Goal: Task Accomplishment & Management: Complete application form

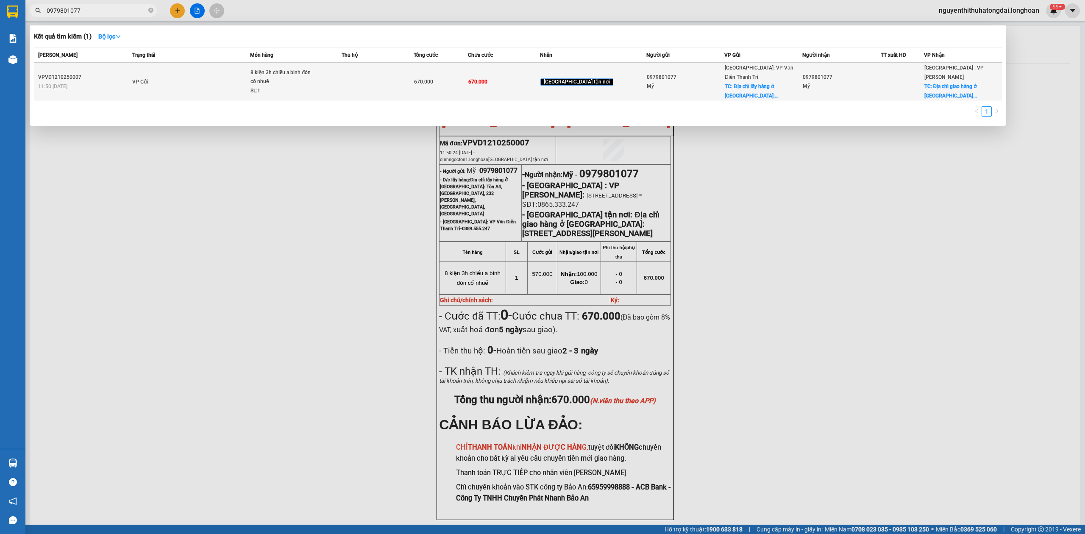
click at [172, 70] on td "VP Gửi" at bounding box center [190, 82] width 120 height 39
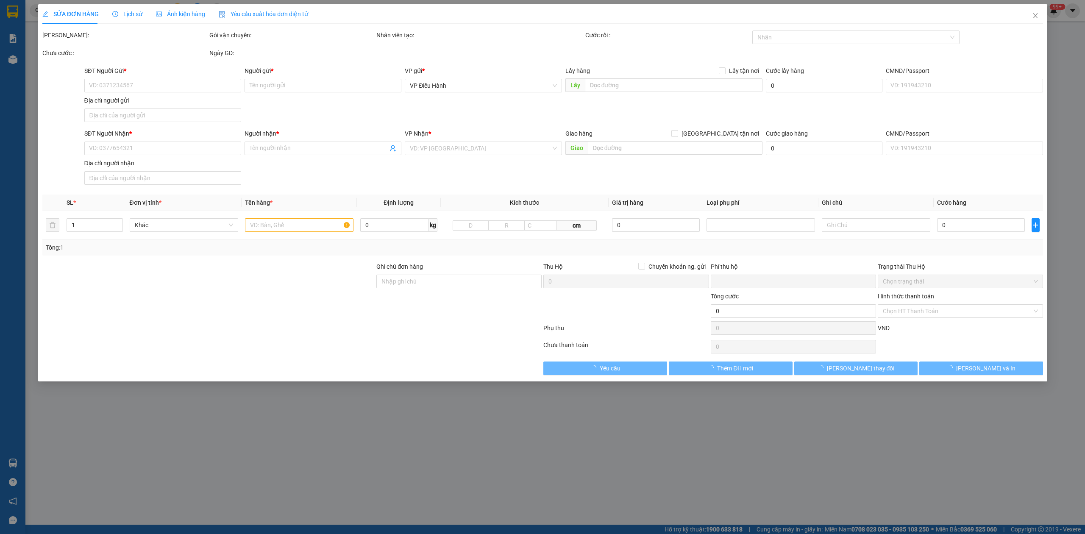
click at [128, 14] on span "Lịch sử" at bounding box center [127, 14] width 30 height 7
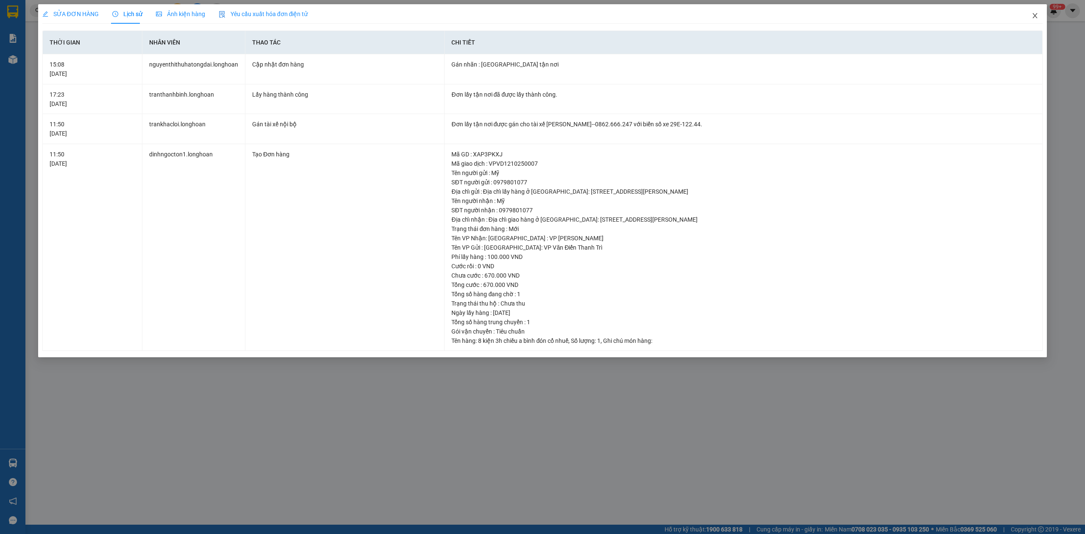
click at [1037, 23] on span "Close" at bounding box center [1035, 16] width 24 height 24
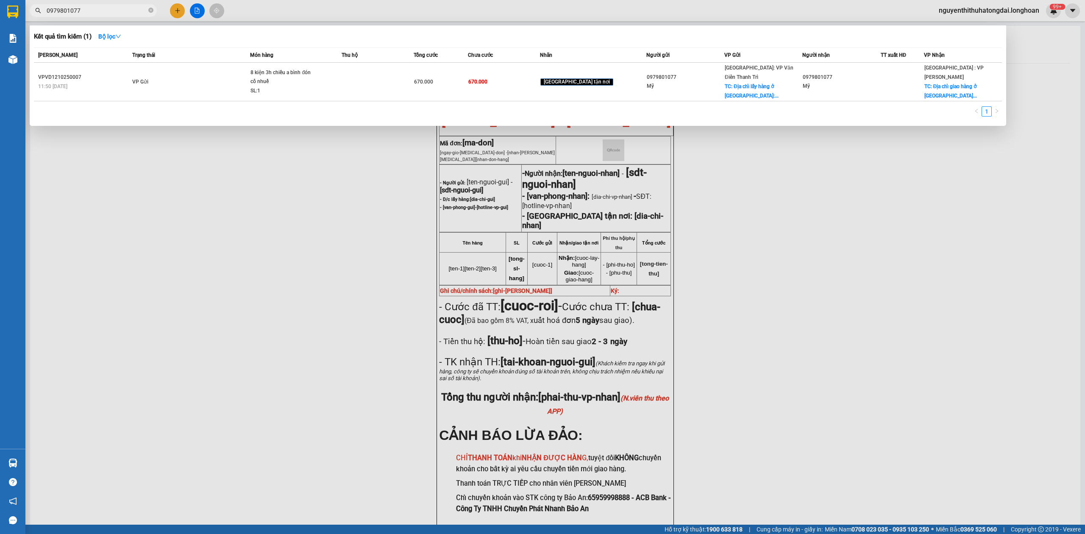
click at [67, 10] on input "0979801077" at bounding box center [97, 10] width 100 height 9
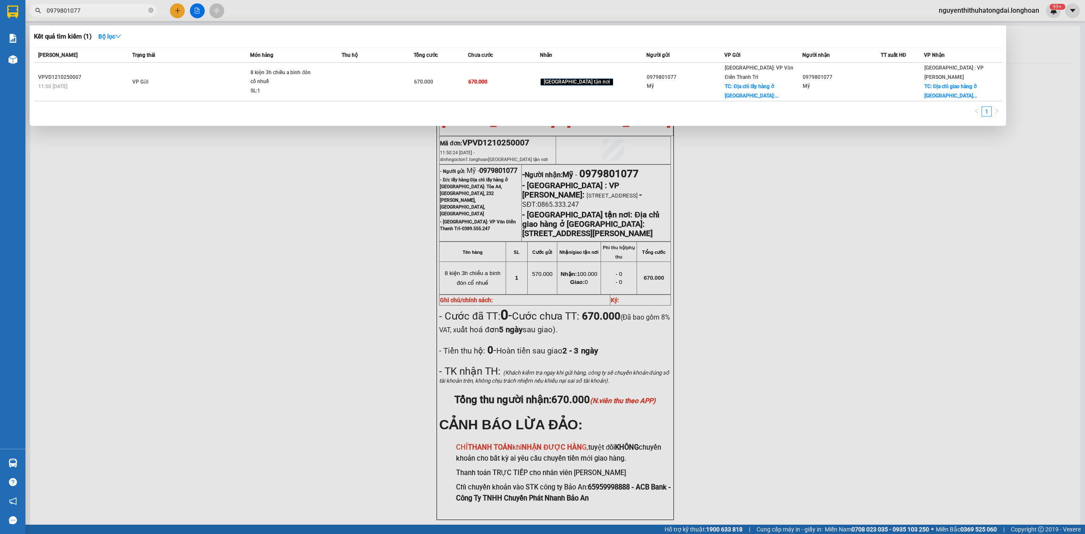
paste input "0936992"
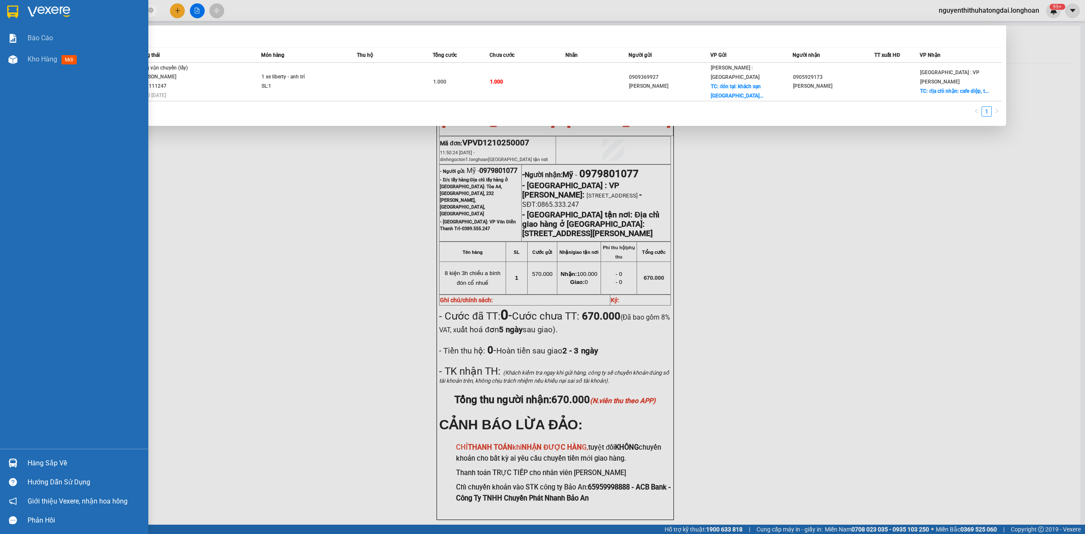
click at [67, 12] on img at bounding box center [49, 12] width 43 height 13
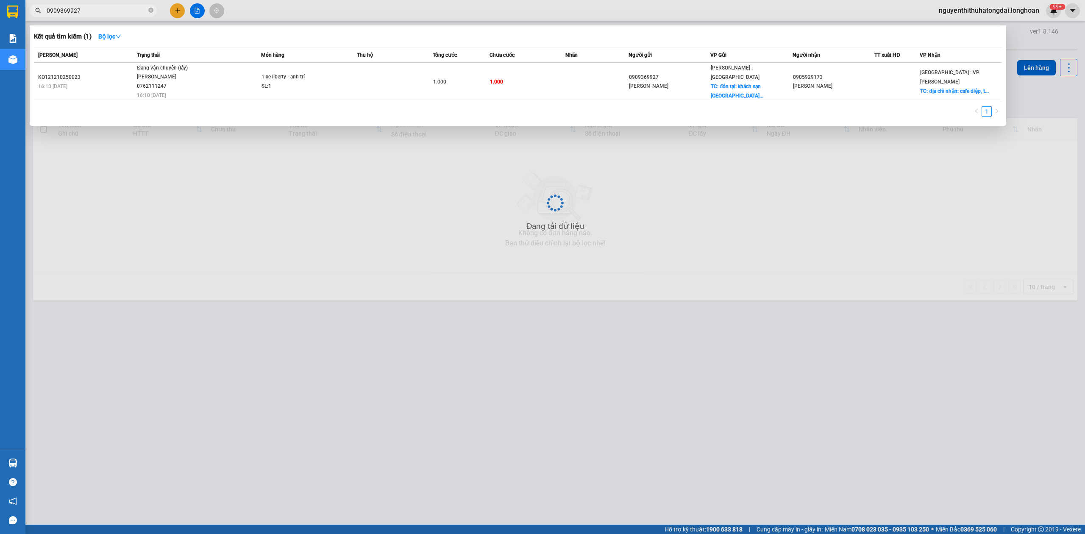
click at [121, 13] on input "0909369927" at bounding box center [97, 10] width 100 height 9
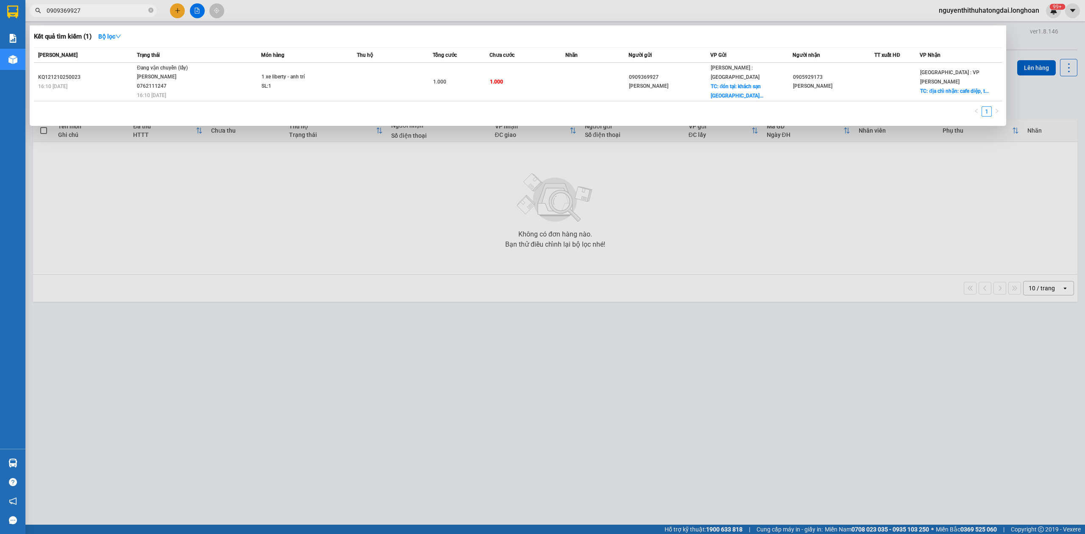
paste input "7980107"
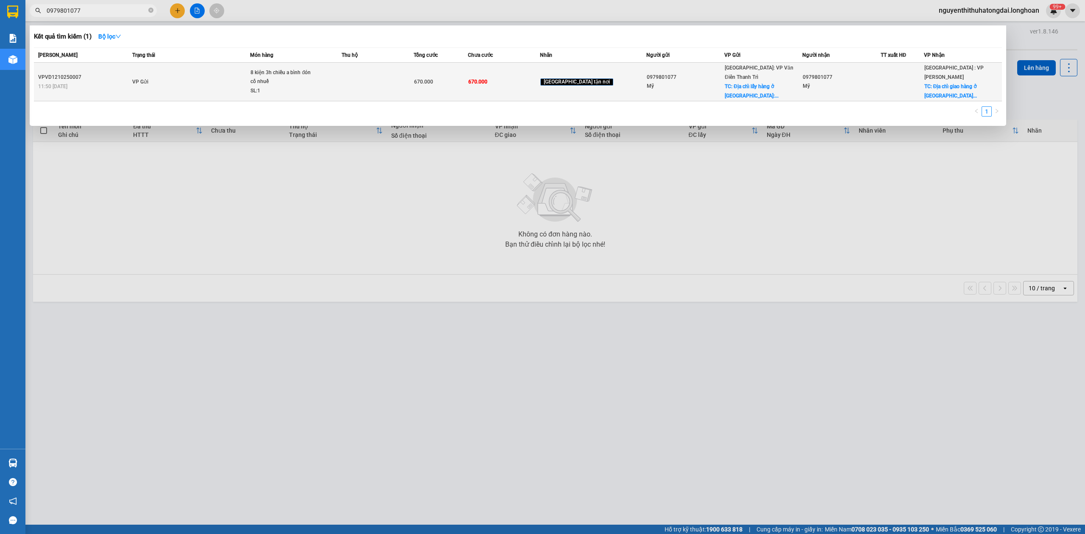
type input "0979801077"
click at [204, 78] on td "VP Gửi" at bounding box center [190, 82] width 120 height 39
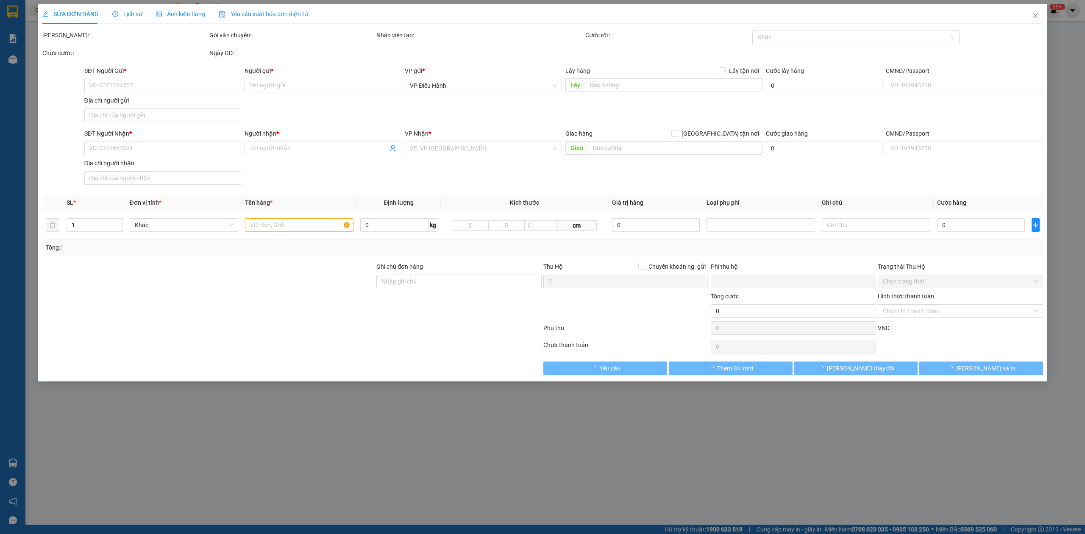
type input "0979801077"
type input "Mỹ"
checkbox input "true"
type input "Địa chỉ lấy hàng ở [GEOGRAPHIC_DATA]: Tòa A4, [GEOGRAPHIC_DATA], 232 [PERSON_NA…"
type input "0979801077"
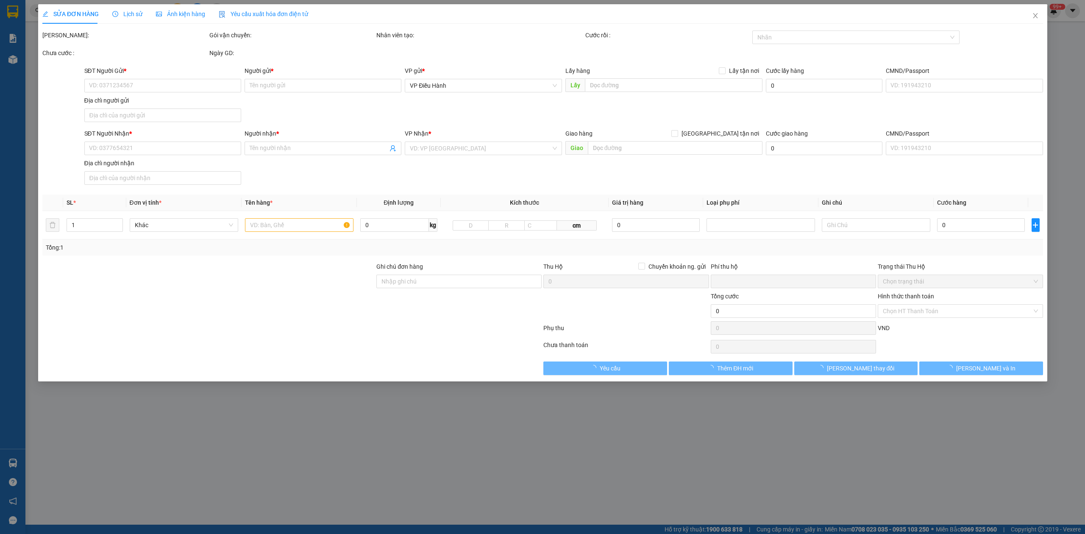
type input "Mỹ"
checkbox input "true"
type input "Địa chỉ giao hàng ở [GEOGRAPHIC_DATA]: [STREET_ADDRESS][PERSON_NAME]"
type input "0"
type input "670.000"
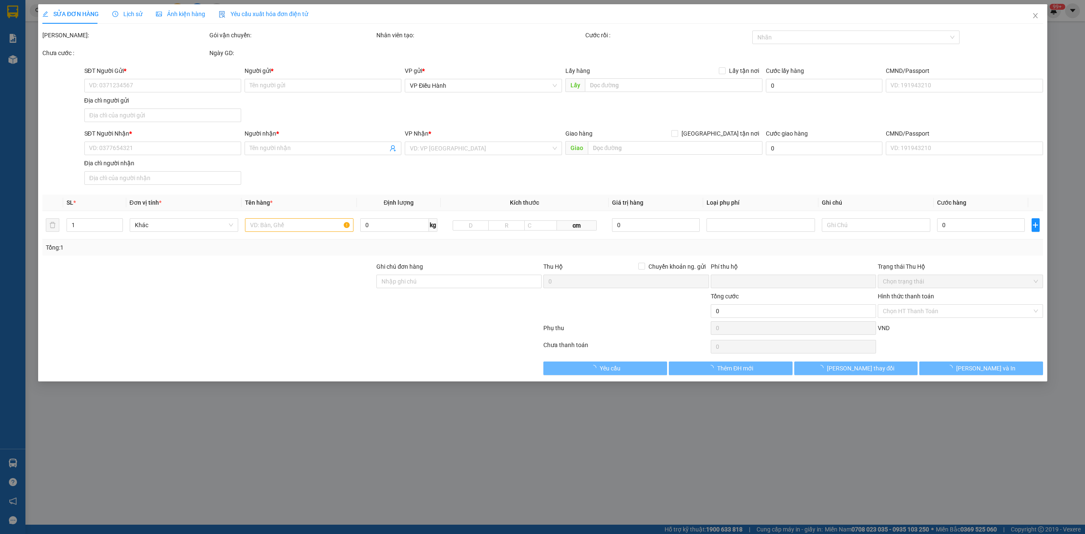
type input "670.000"
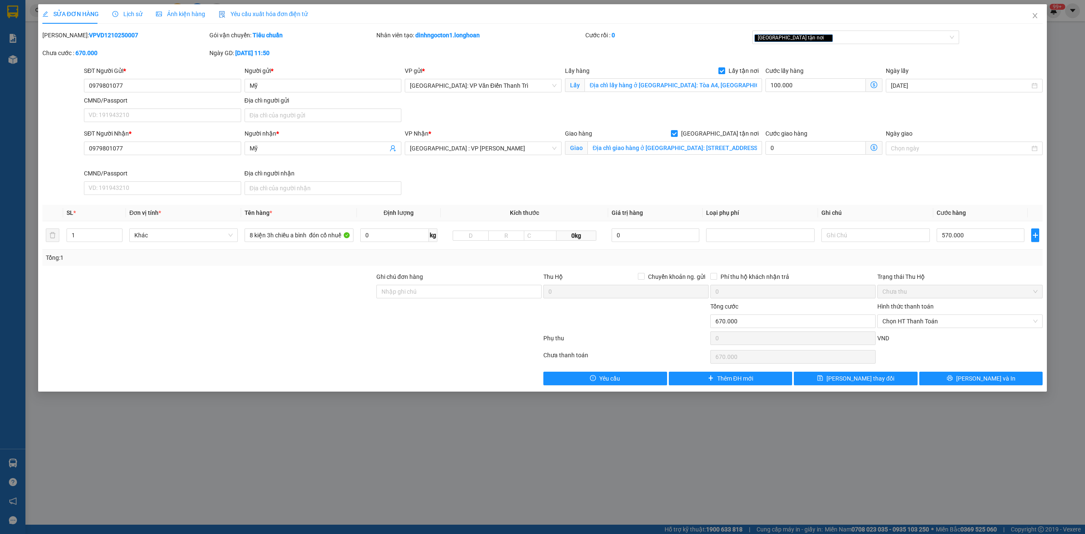
click at [125, 14] on span "Lịch sử" at bounding box center [127, 14] width 30 height 7
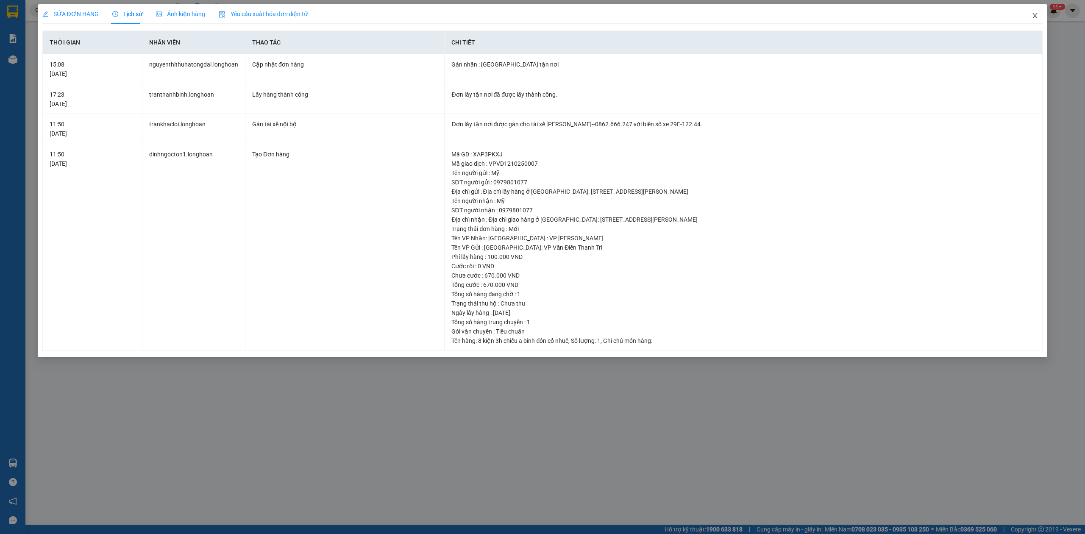
drag, startPoint x: 1030, startPoint y: 20, endPoint x: 988, endPoint y: 0, distance: 46.7
click at [1035, 19] on span "Close" at bounding box center [1035, 16] width 24 height 24
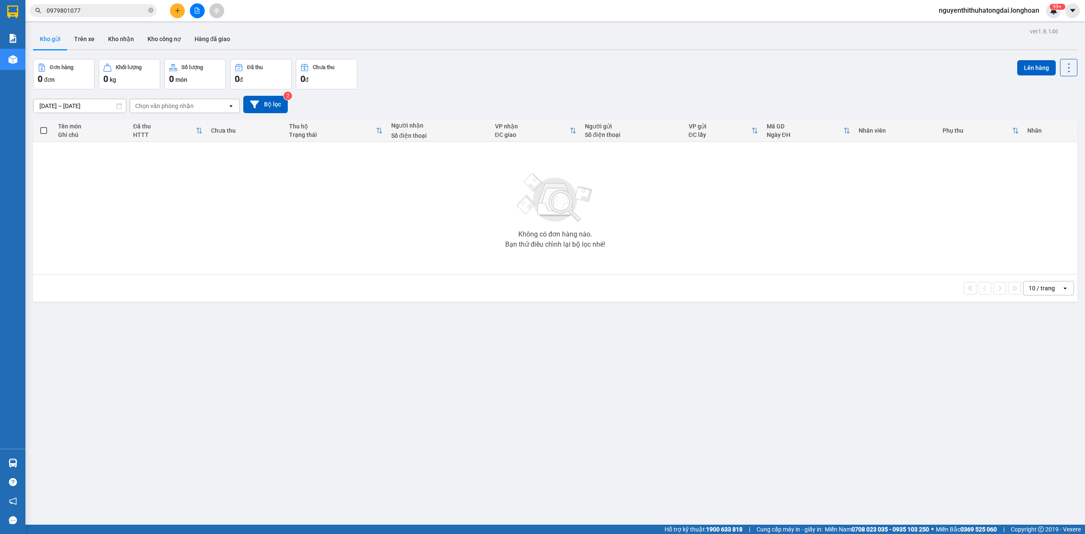
click at [95, 7] on input "0979801077" at bounding box center [97, 10] width 100 height 9
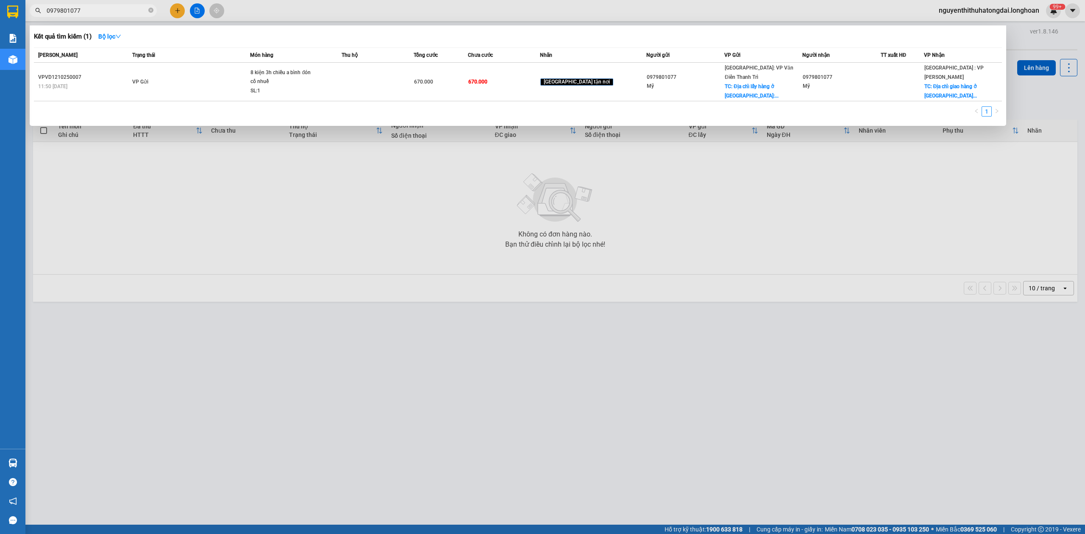
click at [95, 7] on input "0979801077" at bounding box center [97, 10] width 100 height 9
paste input "559556506"
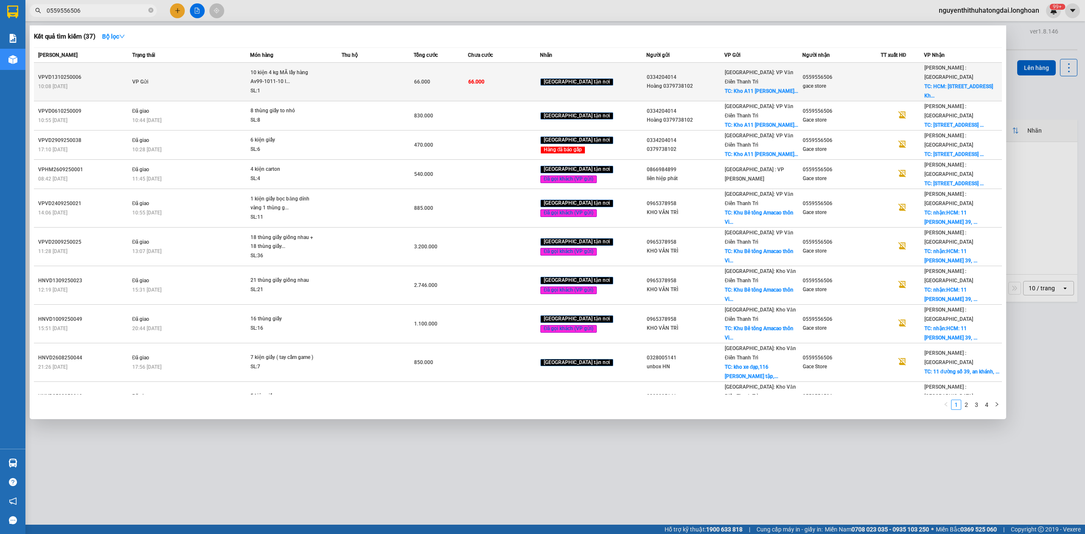
click at [279, 77] on div "10 kiện 4 kg MÃ lấy hàng Av99-1011-10 l..." at bounding box center [283, 77] width 64 height 18
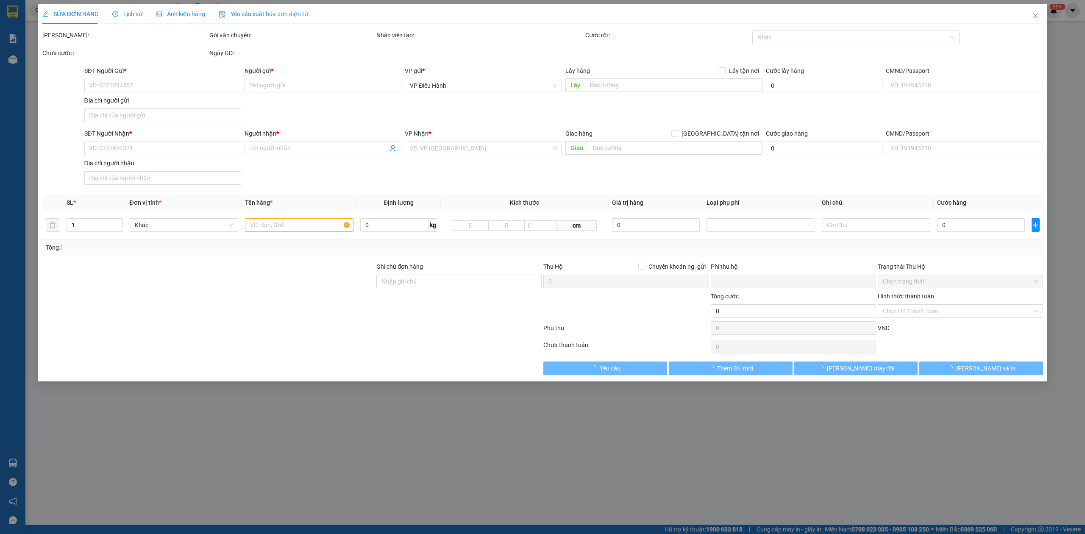
click at [128, 8] on div "Lịch sử" at bounding box center [127, 14] width 30 height 20
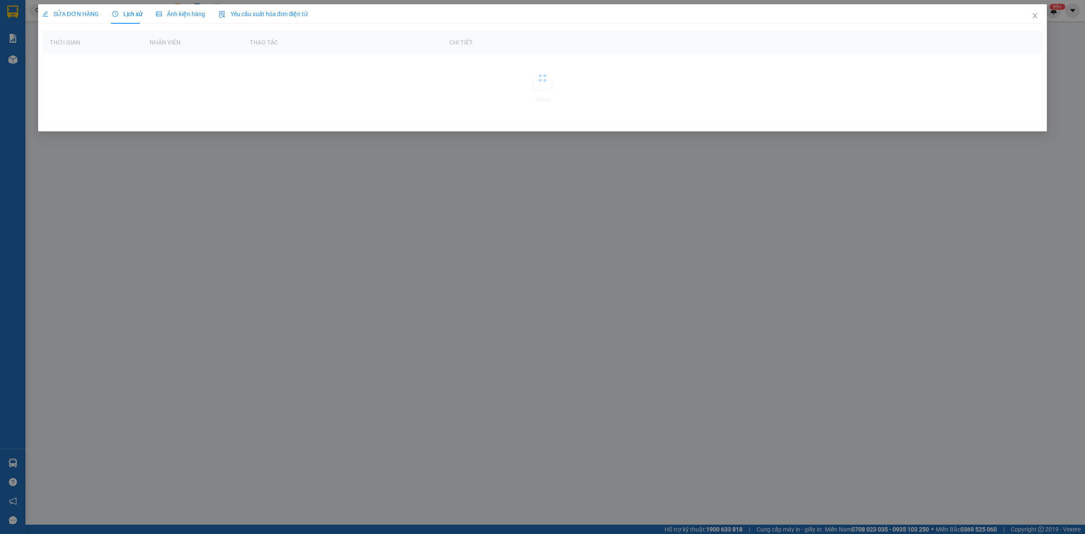
click at [128, 11] on span "Lịch sử" at bounding box center [127, 14] width 30 height 7
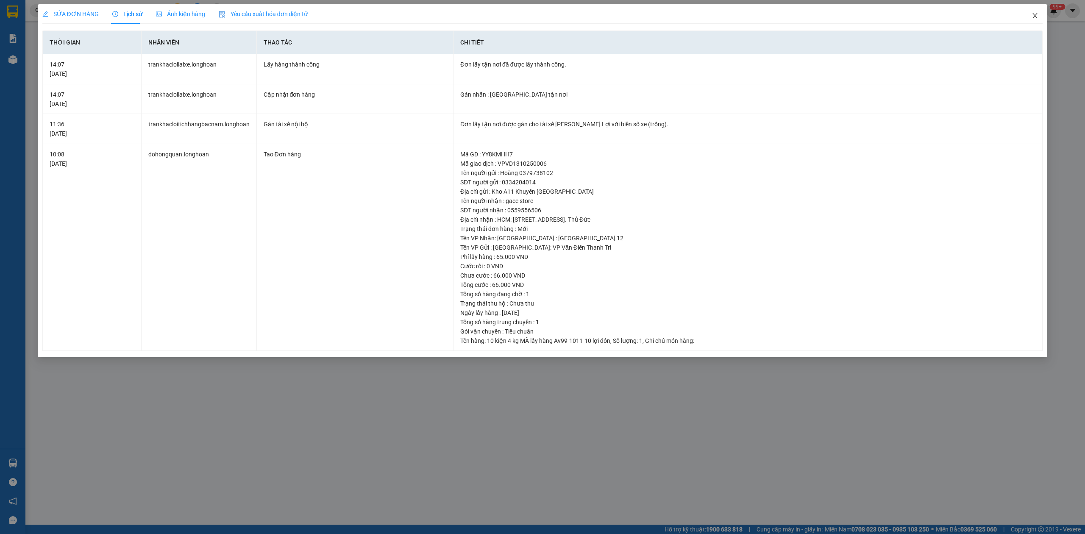
click at [1040, 14] on span "Close" at bounding box center [1035, 16] width 24 height 24
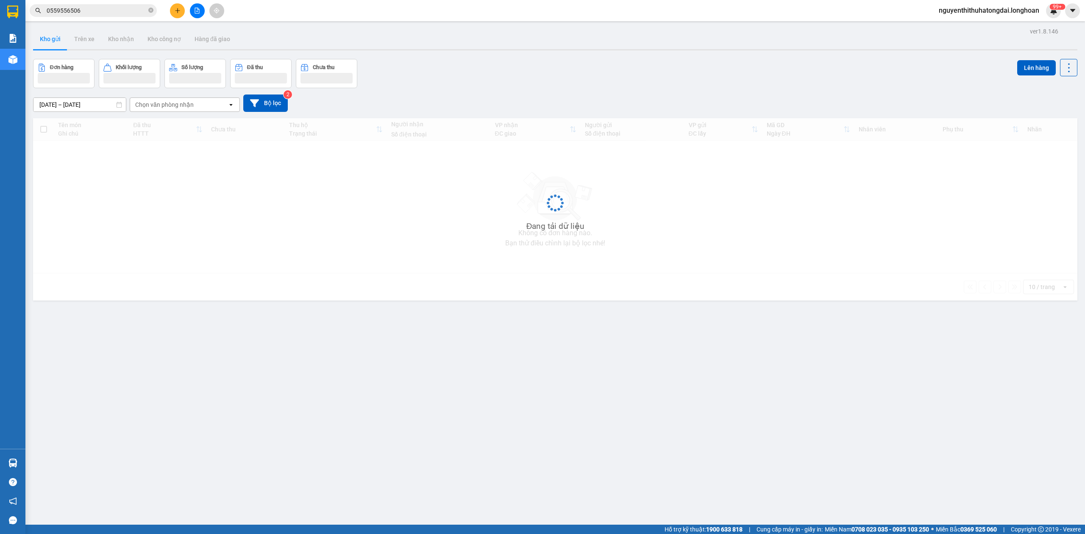
click at [80, 16] on span "0559556506" at bounding box center [93, 10] width 127 height 13
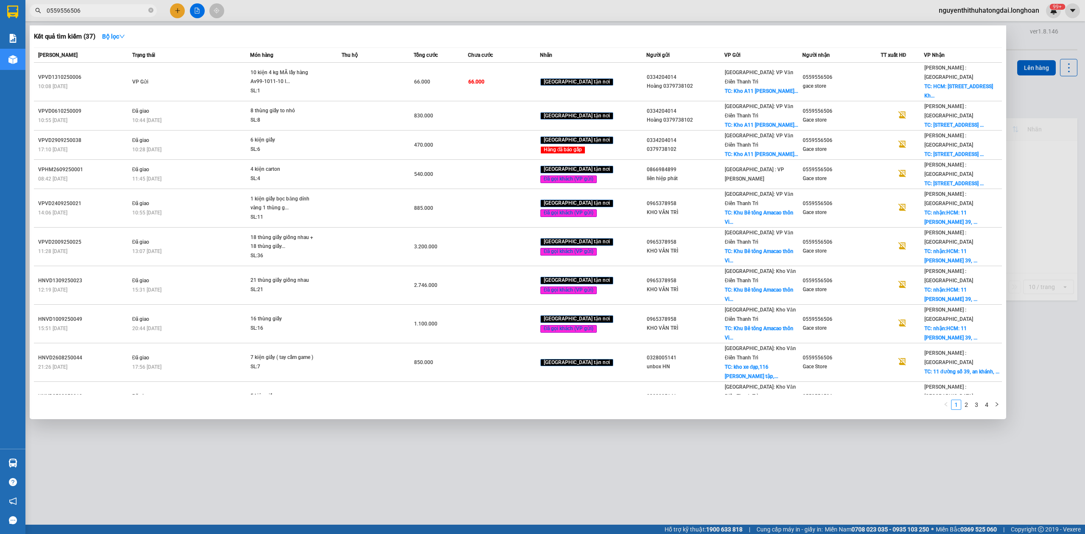
click at [80, 14] on input "0559556506" at bounding box center [97, 10] width 100 height 9
paste input "96800963"
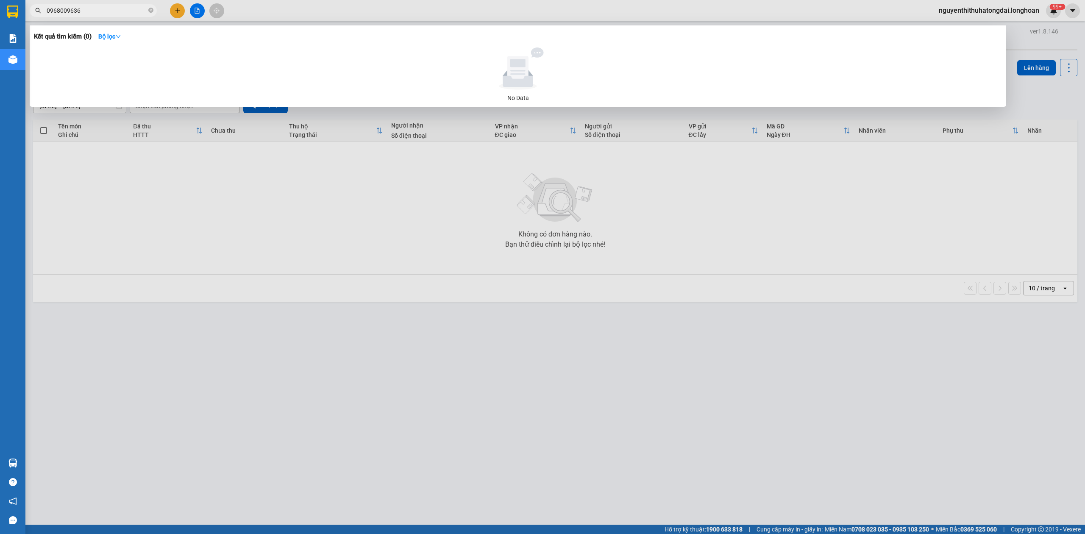
click at [114, 14] on input "0968009636" at bounding box center [97, 10] width 100 height 9
paste input "79801077"
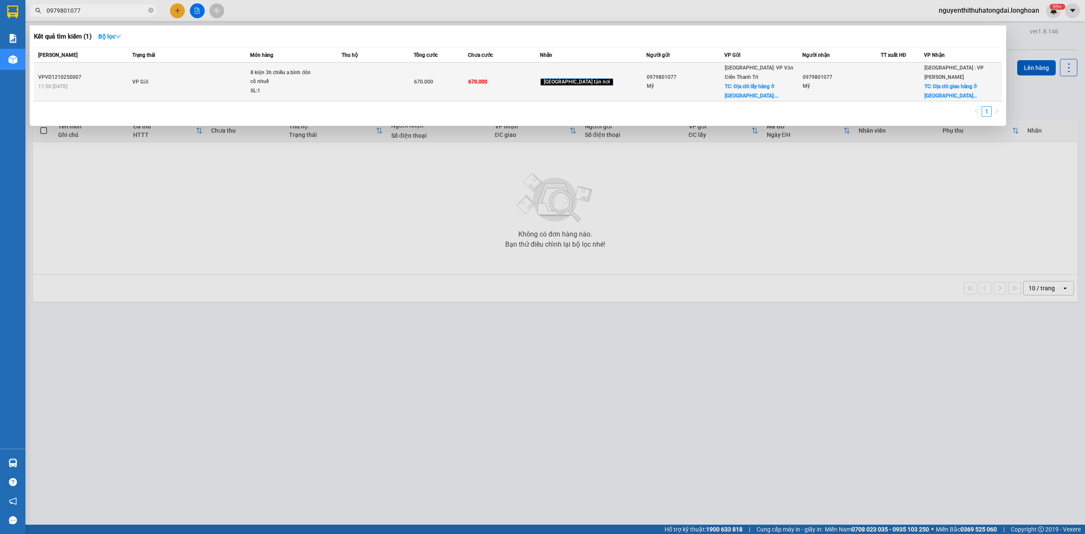
click at [198, 82] on td "VP Gửi" at bounding box center [190, 82] width 120 height 39
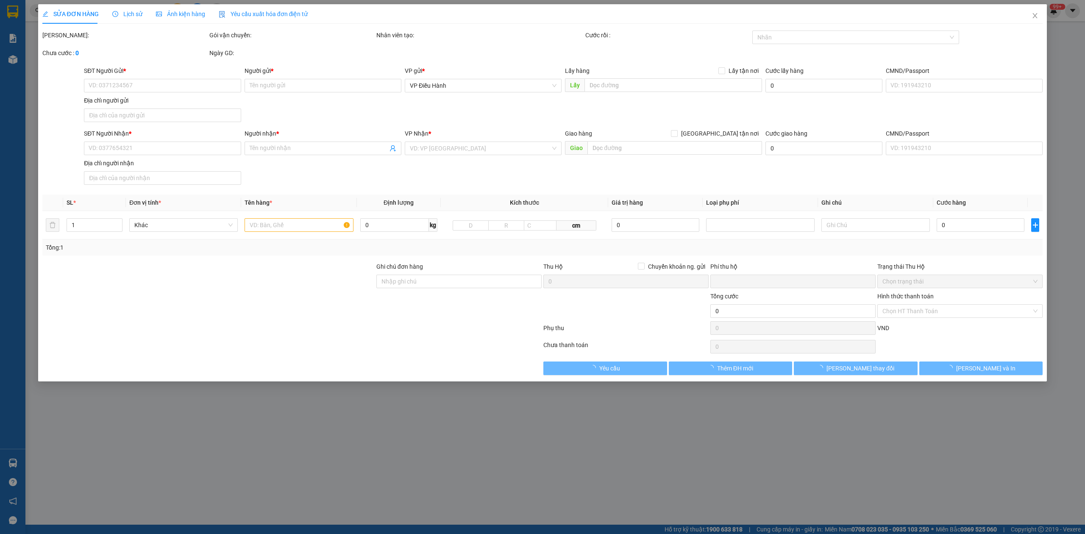
click at [128, 14] on span "Lịch sử" at bounding box center [127, 14] width 30 height 7
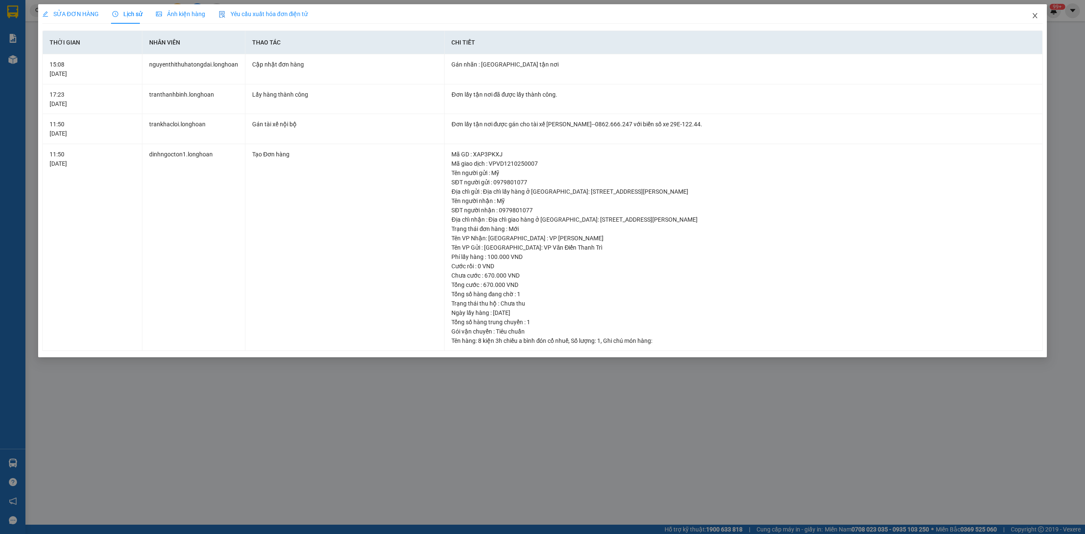
click at [1033, 19] on icon "close" at bounding box center [1035, 15] width 7 height 7
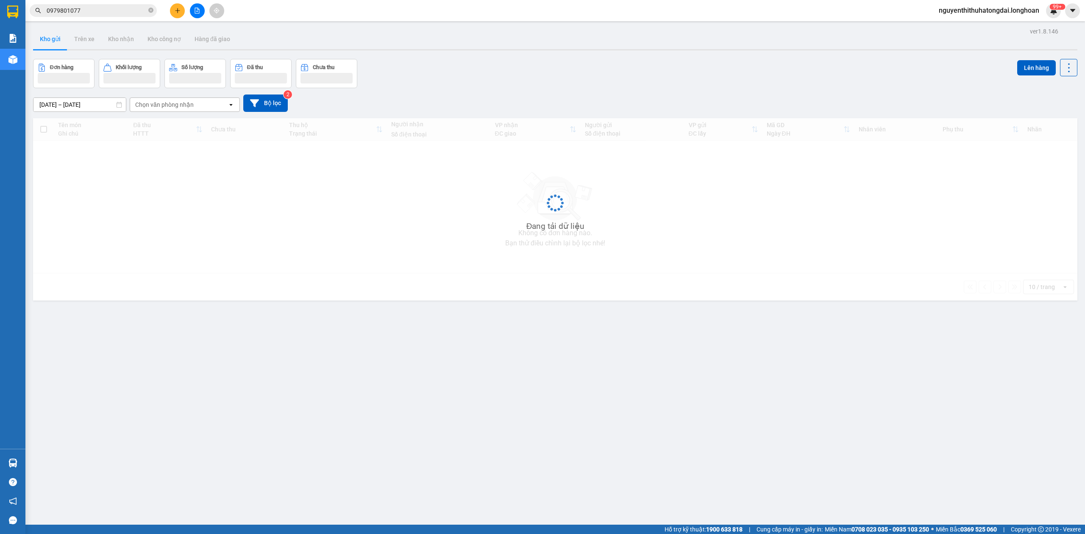
click at [109, 11] on input "0979801077" at bounding box center [97, 10] width 100 height 9
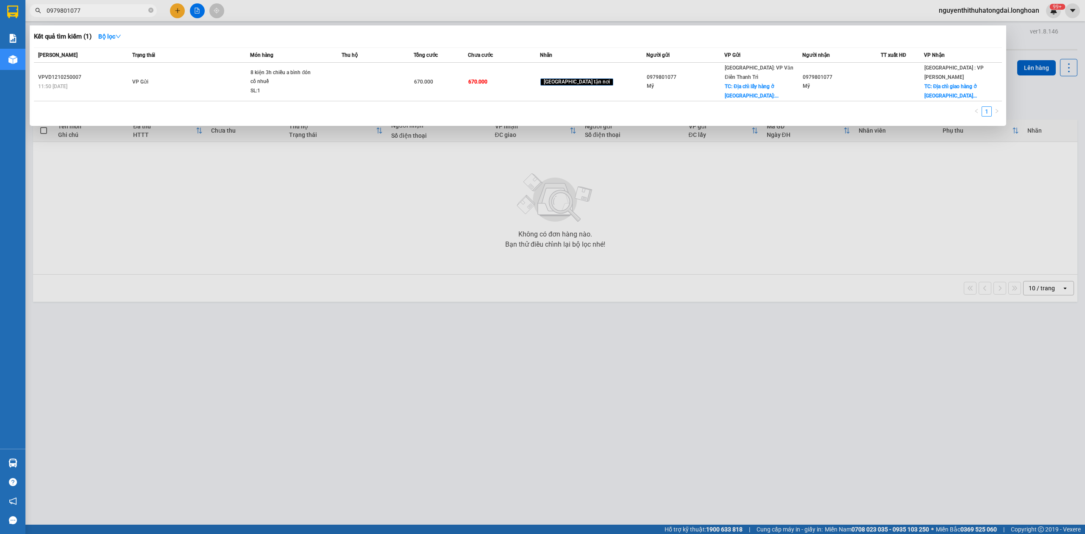
click at [109, 12] on input "0979801077" at bounding box center [97, 10] width 100 height 9
paste input "07672709"
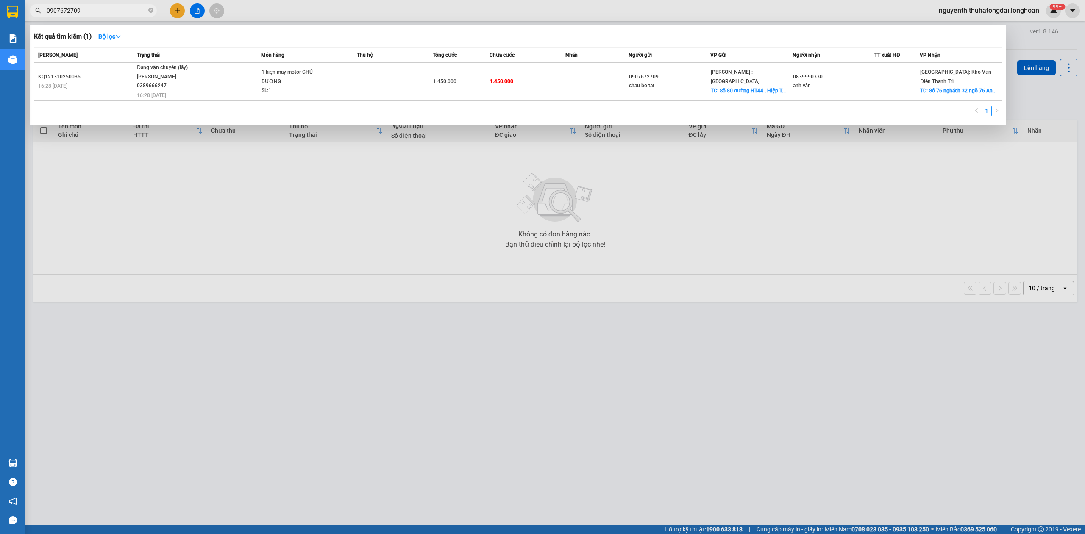
click at [92, 5] on span "0907672709" at bounding box center [93, 10] width 127 height 13
click at [92, 10] on input "0907672709" at bounding box center [97, 10] width 100 height 9
click at [93, 11] on input "0907672709" at bounding box center [97, 10] width 100 height 9
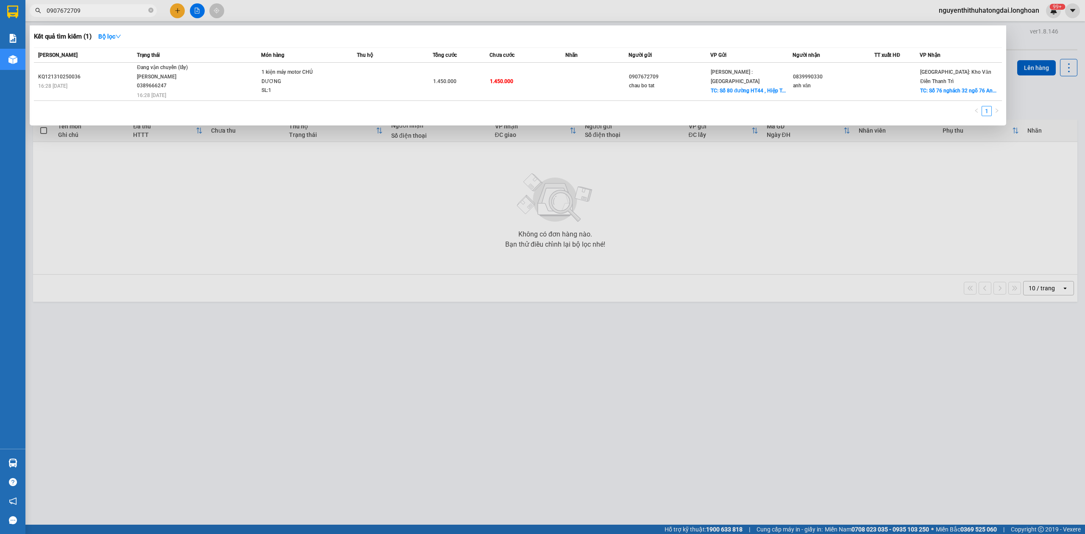
click at [93, 11] on input "0907672709" at bounding box center [97, 10] width 100 height 9
paste input "0915580077"
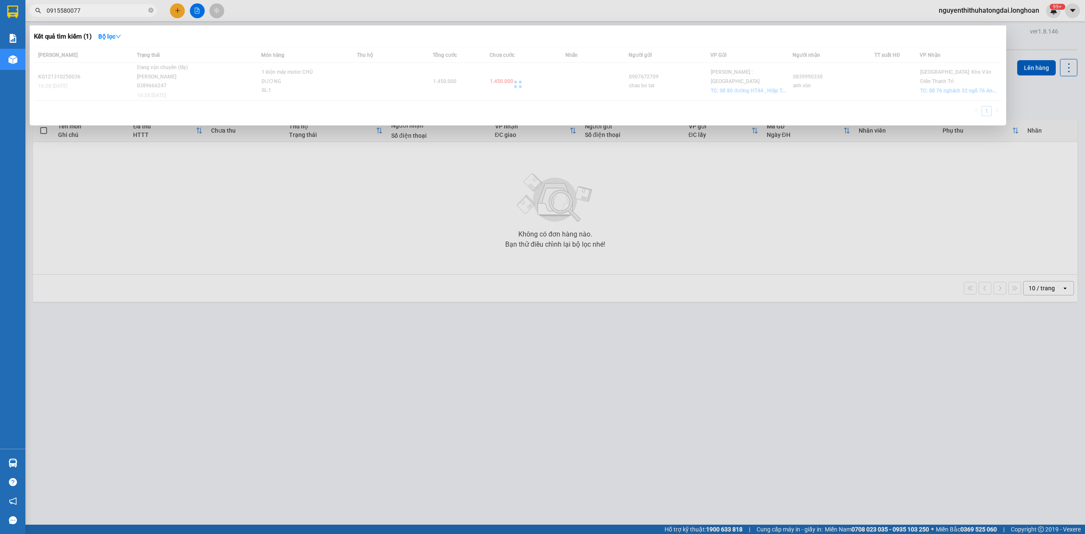
type input "0915580077"
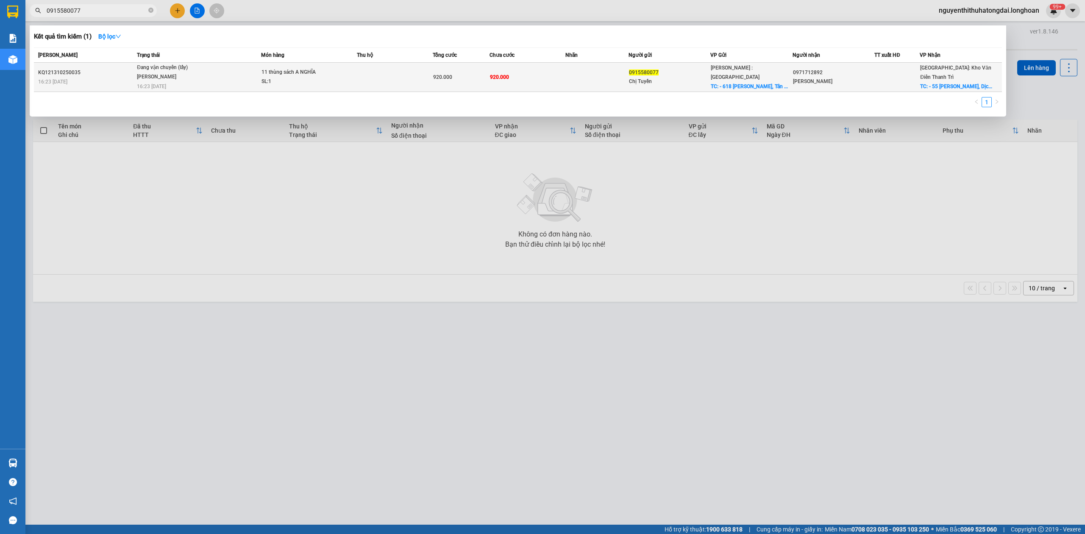
click at [226, 75] on span "Đang vận chuyển (lấy) [PERSON_NAME] 16:23 [DATE]" at bounding box center [199, 76] width 124 height 26
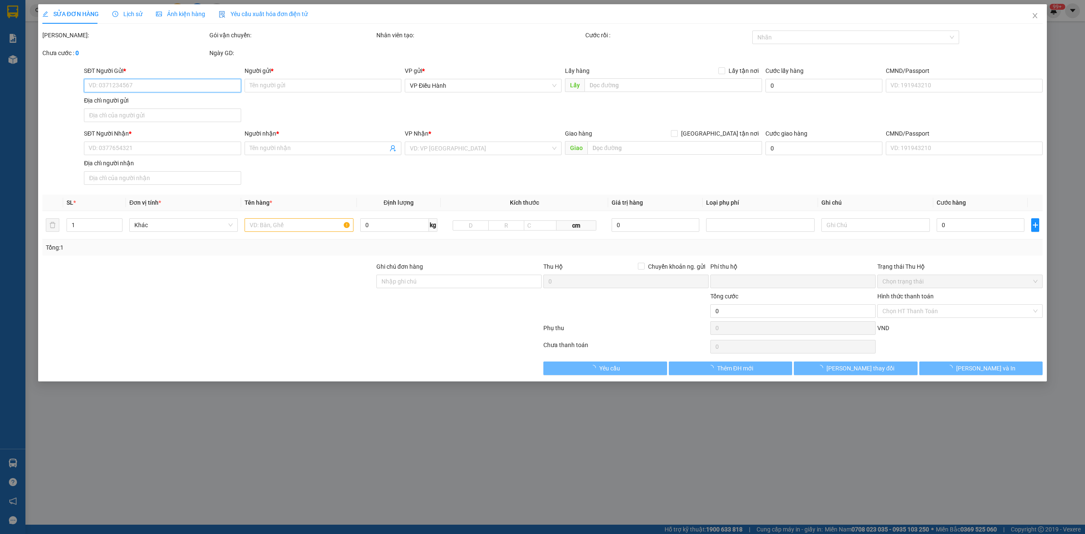
type input "0915580077"
type input "Chị Tuyền"
checkbox input "true"
type input "- 618 [PERSON_NAME], [GEOGRAPHIC_DATA], [GEOGRAPHIC_DATA], [GEOGRAPHIC_DATA], […"
type input "0971712892"
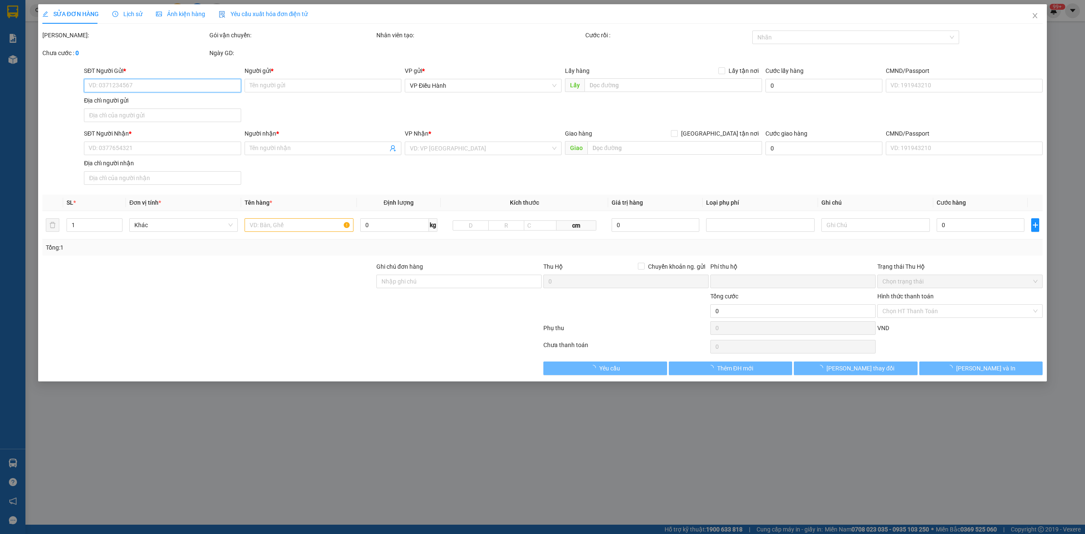
type input "[PERSON_NAME]"
checkbox input "true"
type input "- 55 [PERSON_NAME], Dịch Vọng, [GEOGRAPHIC_DATA], [GEOGRAPHIC_DATA] (tòa văn ph…"
type input "0"
type input "920.000"
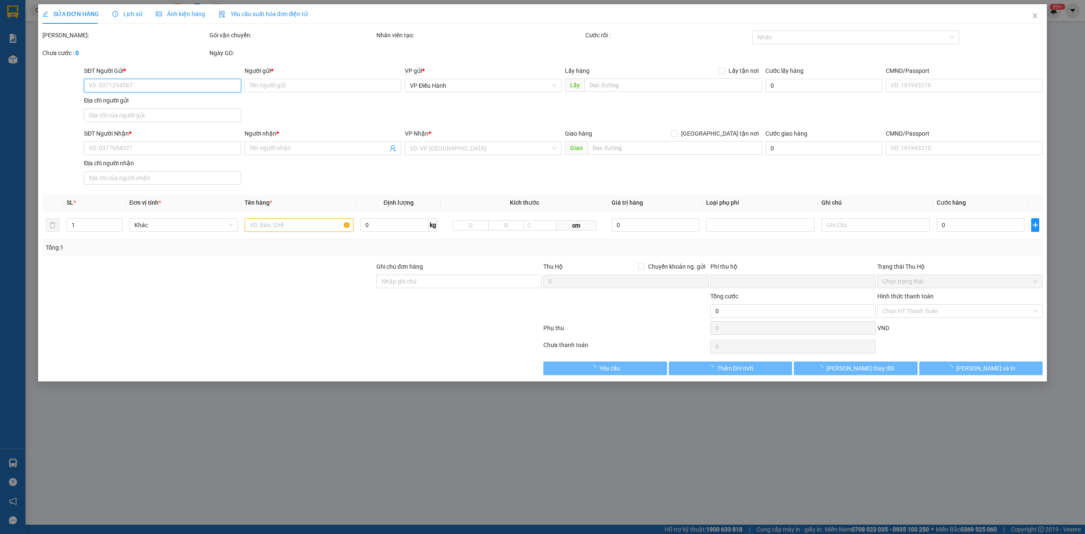
type input "920.000"
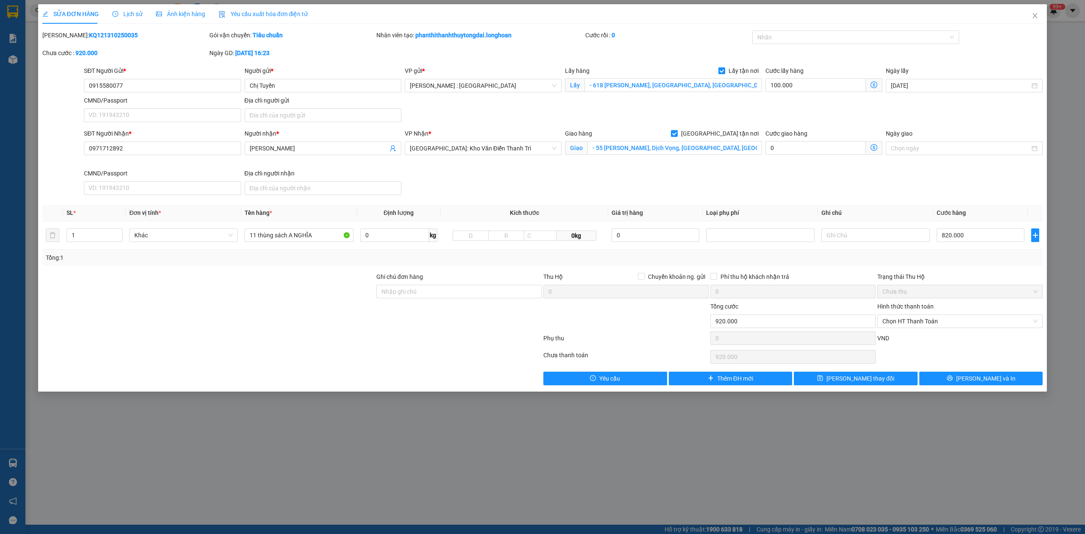
click at [133, 8] on div "Lịch sử" at bounding box center [127, 14] width 30 height 20
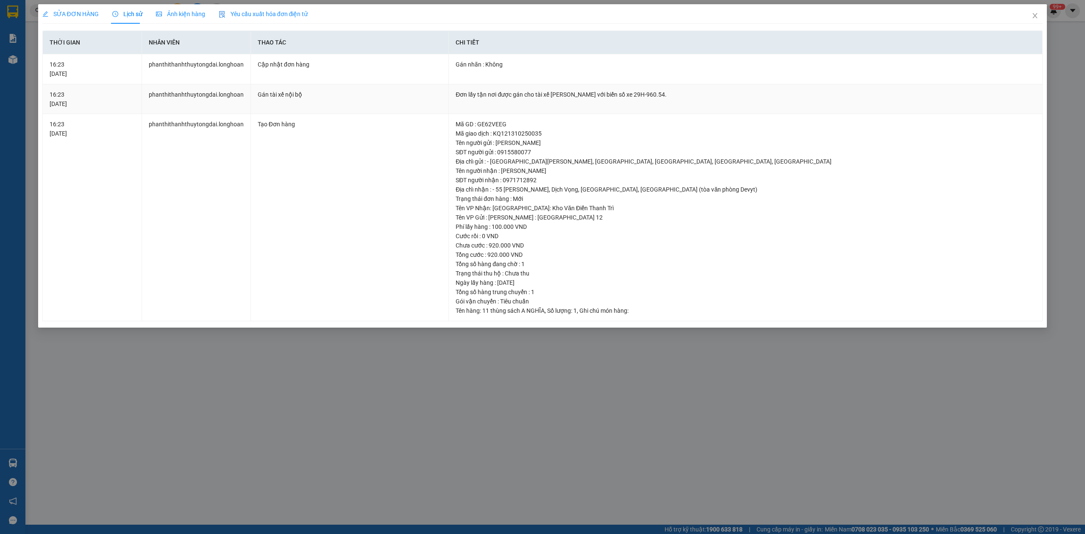
drag, startPoint x: 533, startPoint y: 94, endPoint x: 714, endPoint y: 112, distance: 181.9
click at [714, 112] on td "Đơn lấy tận nơi được gán cho tài xế [PERSON_NAME] với biển số xe 29H-960.54." at bounding box center [746, 99] width 594 height 30
copy div "tài xế [PERSON_NAME] với biển số xe 29H-960.54."
drag, startPoint x: 1032, startPoint y: 24, endPoint x: 460, endPoint y: 20, distance: 571.5
click at [1032, 23] on span "Close" at bounding box center [1035, 16] width 24 height 24
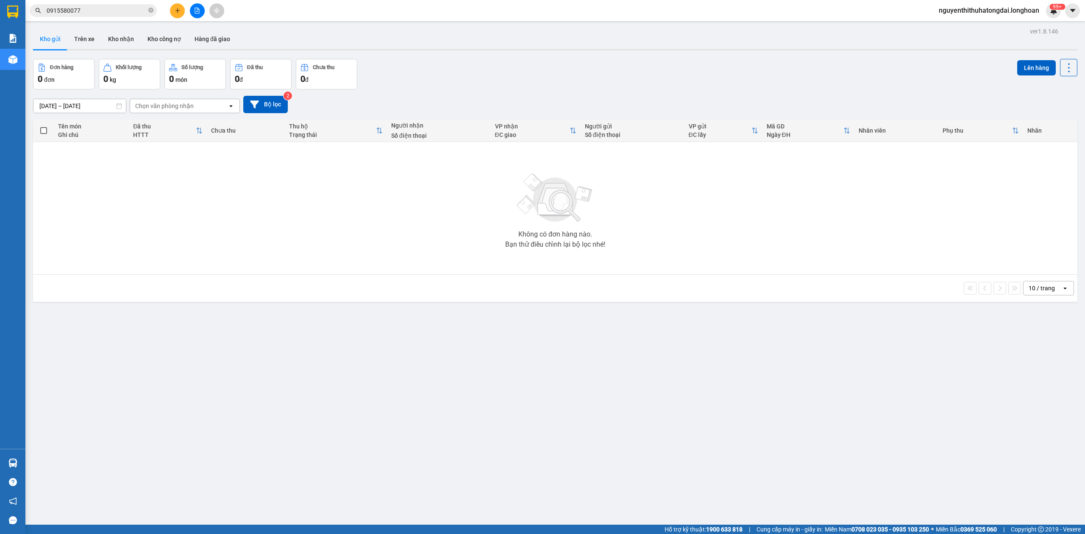
click at [73, 16] on span "0915580077" at bounding box center [93, 10] width 127 height 13
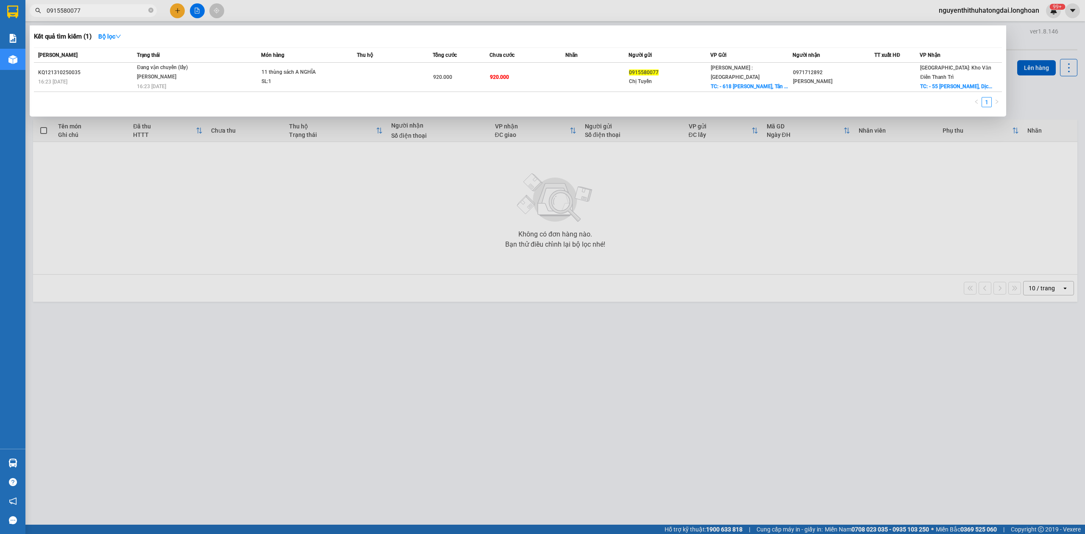
click at [73, 16] on span "0915580077" at bounding box center [93, 10] width 127 height 13
click at [74, 10] on input "0915580077" at bounding box center [97, 10] width 100 height 9
paste input "63566963"
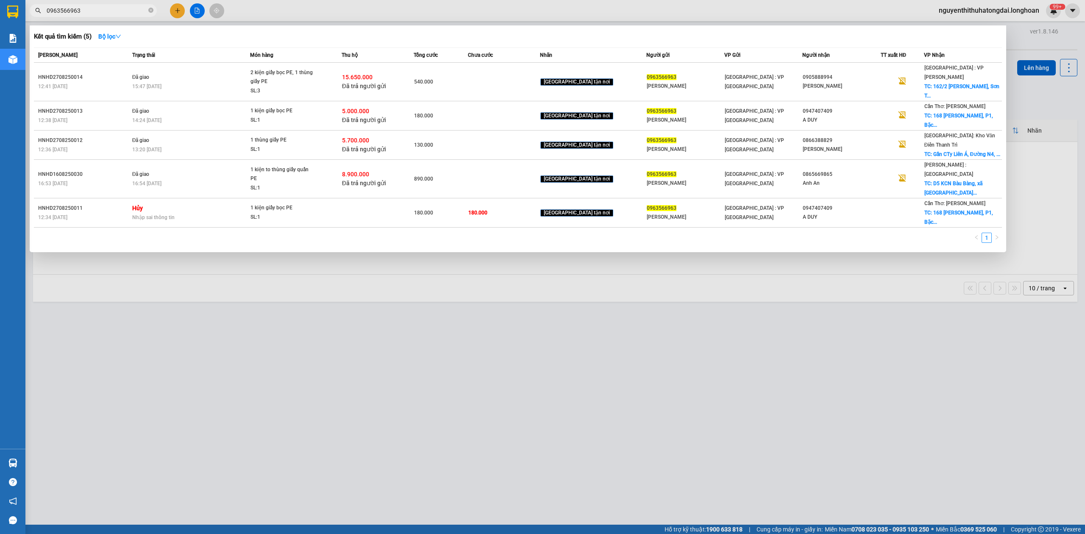
type input "0963566963"
